Goal: Download file/media

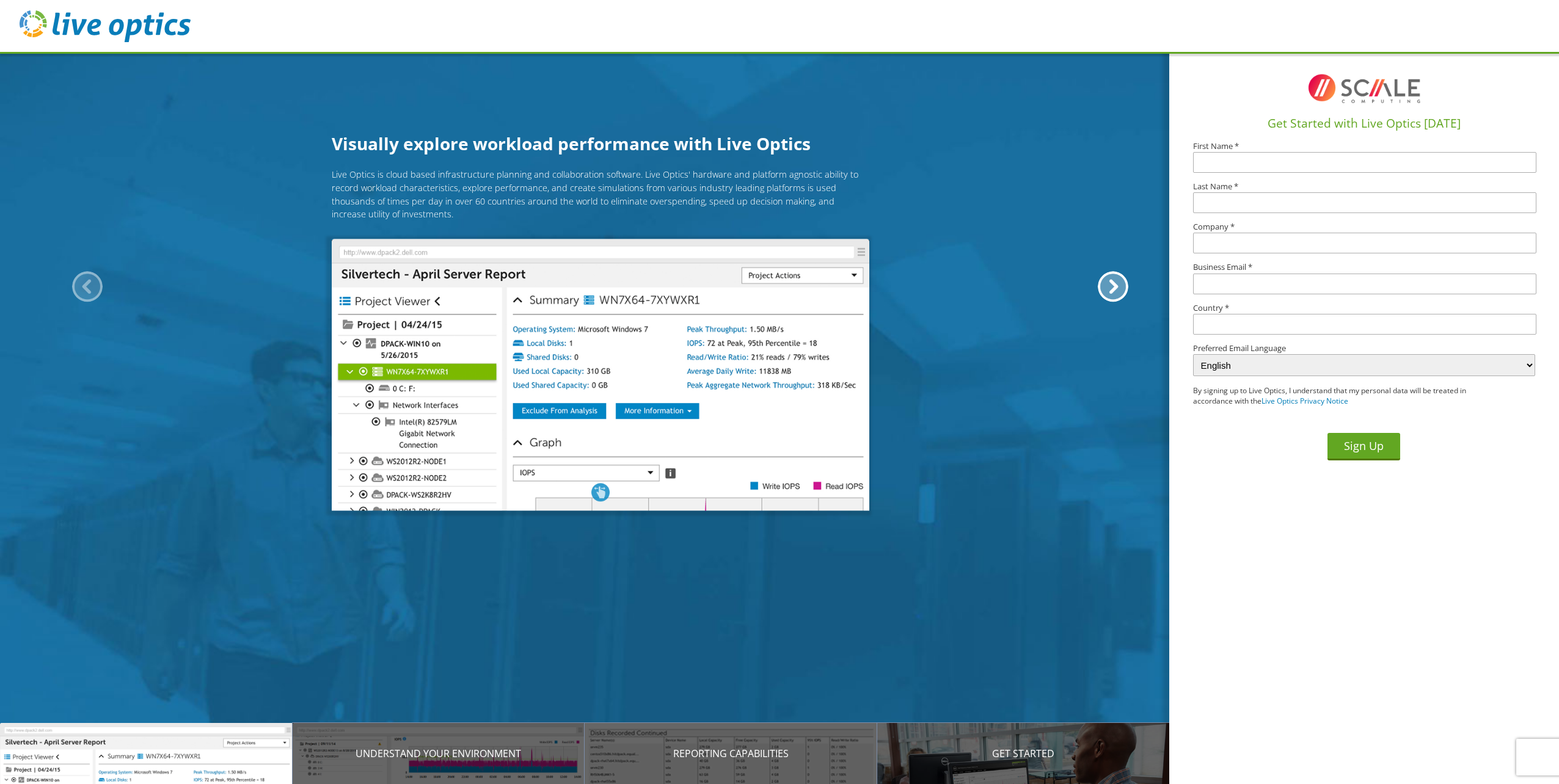
click at [1236, 165] on input "text" at bounding box center [1364, 162] width 343 height 21
type input "Steve"
type input "Gear"
type input "Safe Haven Security Services, LLC"
type input "steve.gear@mysafehaven.com"
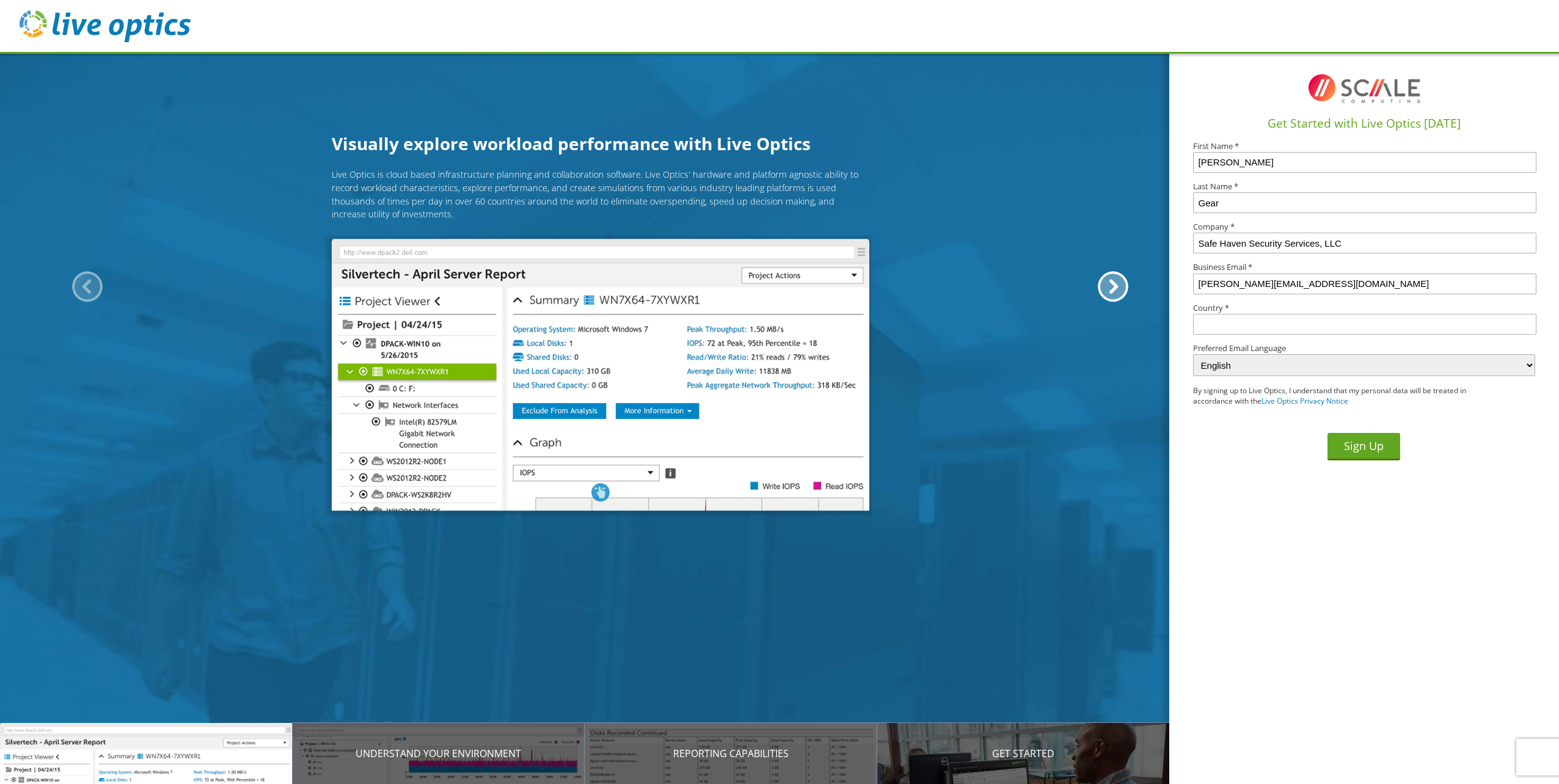
type input "United States"
click at [1369, 449] on button "Sign Up" at bounding box center [1364, 447] width 73 height 28
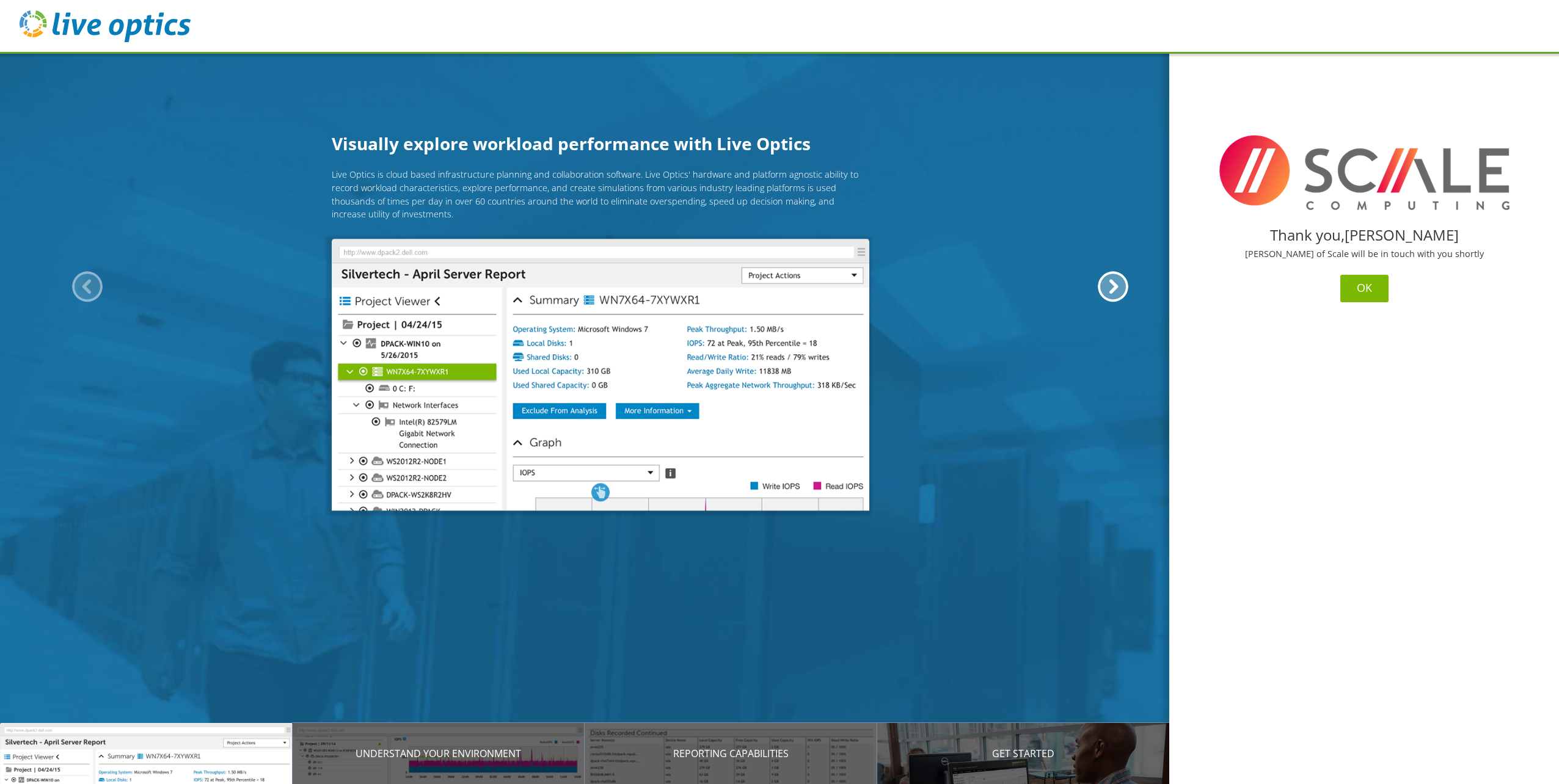
click at [1366, 287] on button "OK" at bounding box center [1364, 289] width 48 height 28
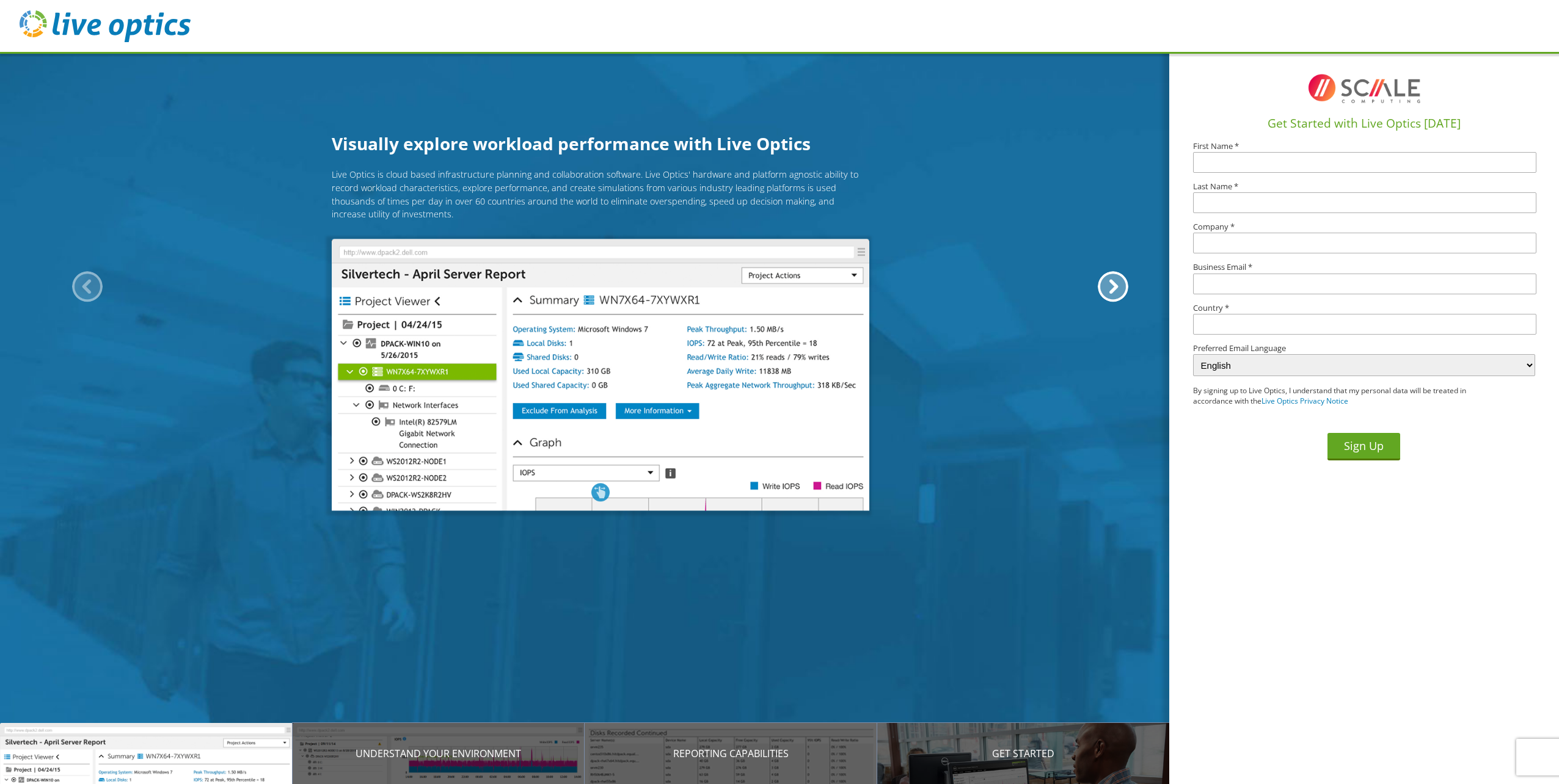
click at [1216, 165] on input "text" at bounding box center [1364, 162] width 343 height 21
type input "[PERSON_NAME]"
type input "Gear"
type input "Safe Haven Security Services, LLC"
type input "steve.gear@mysafehaven.com"
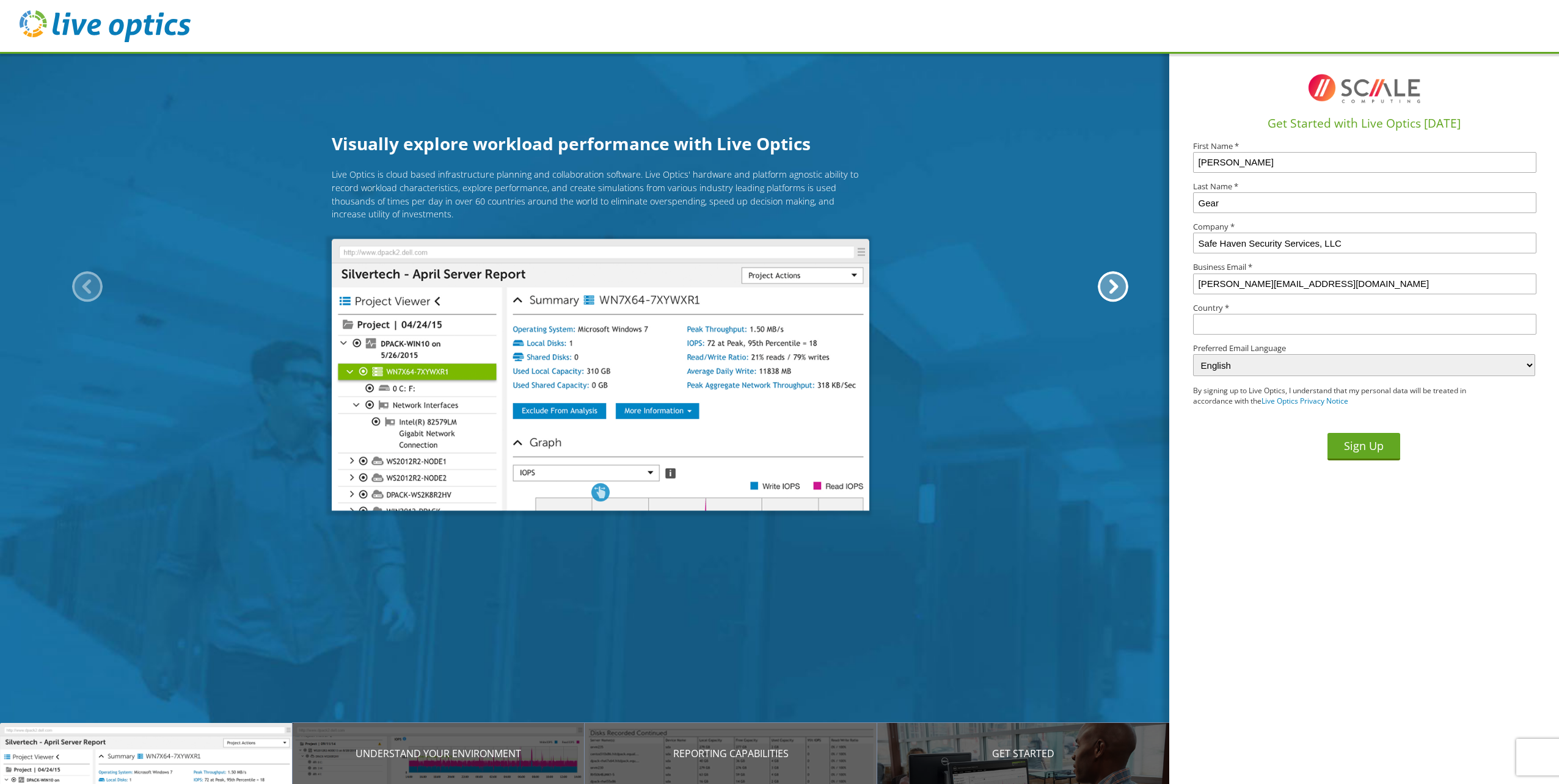
type input "United States"
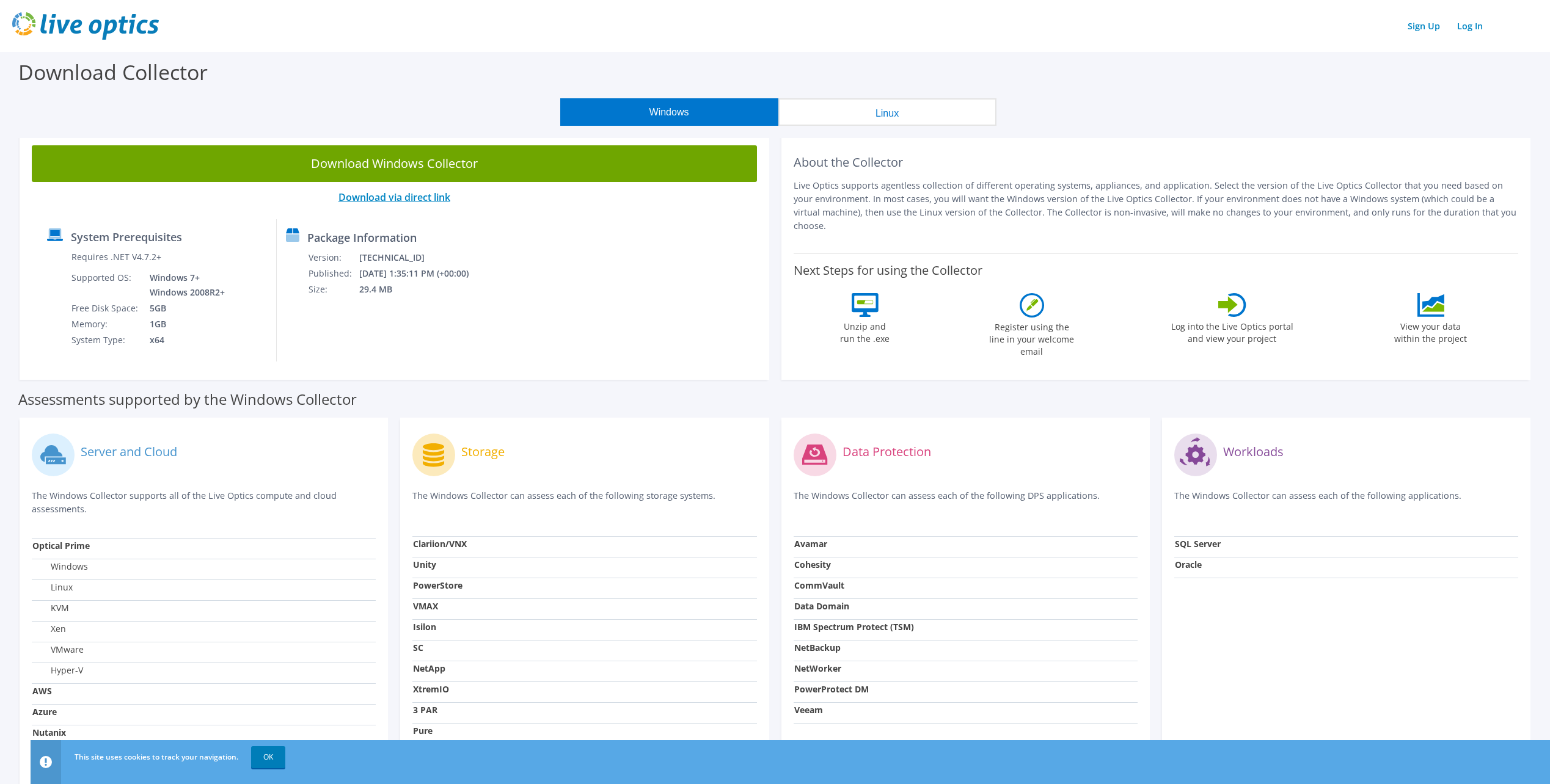
click at [406, 197] on link "Download via direct link" at bounding box center [394, 197] width 112 height 13
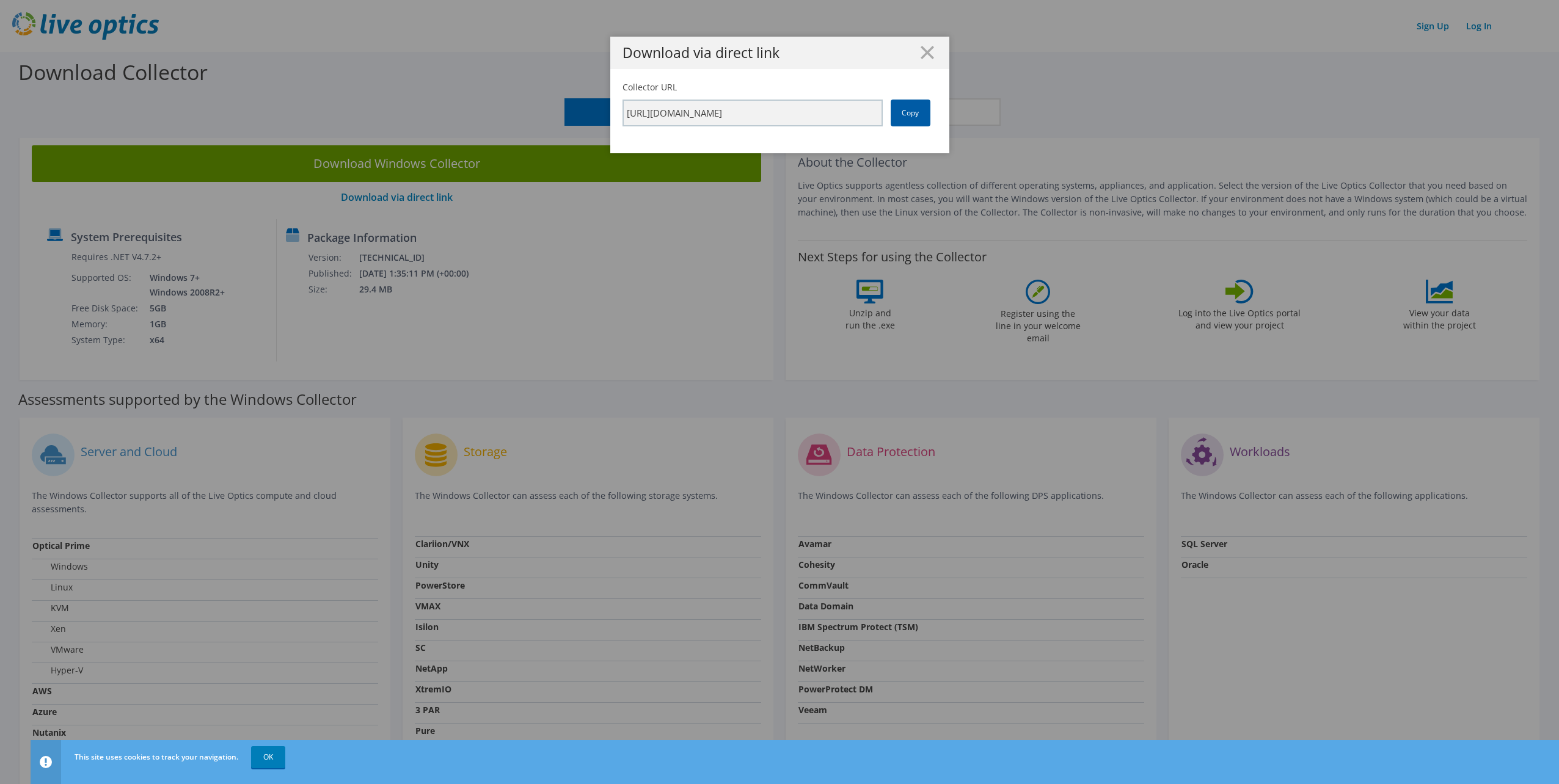
click at [900, 115] on link "Copy" at bounding box center [911, 113] width 40 height 27
click at [904, 110] on link "Copy" at bounding box center [911, 113] width 40 height 27
click at [925, 58] on icon at bounding box center [927, 52] width 13 height 13
